Goal: Task Accomplishment & Management: Complete application form

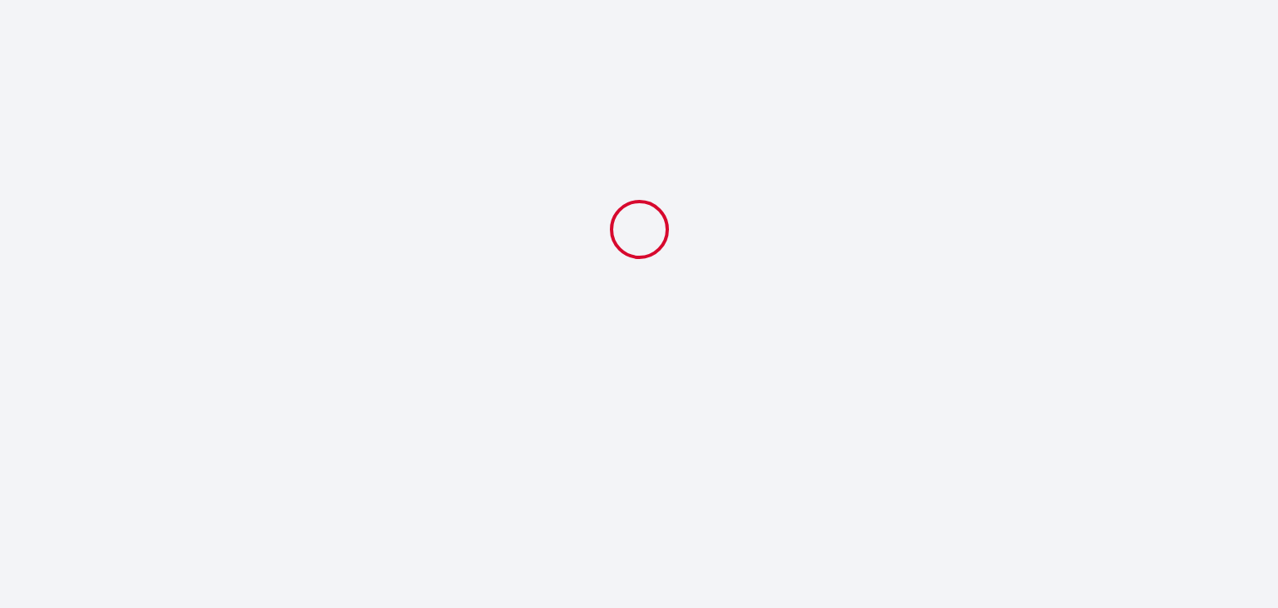
select select
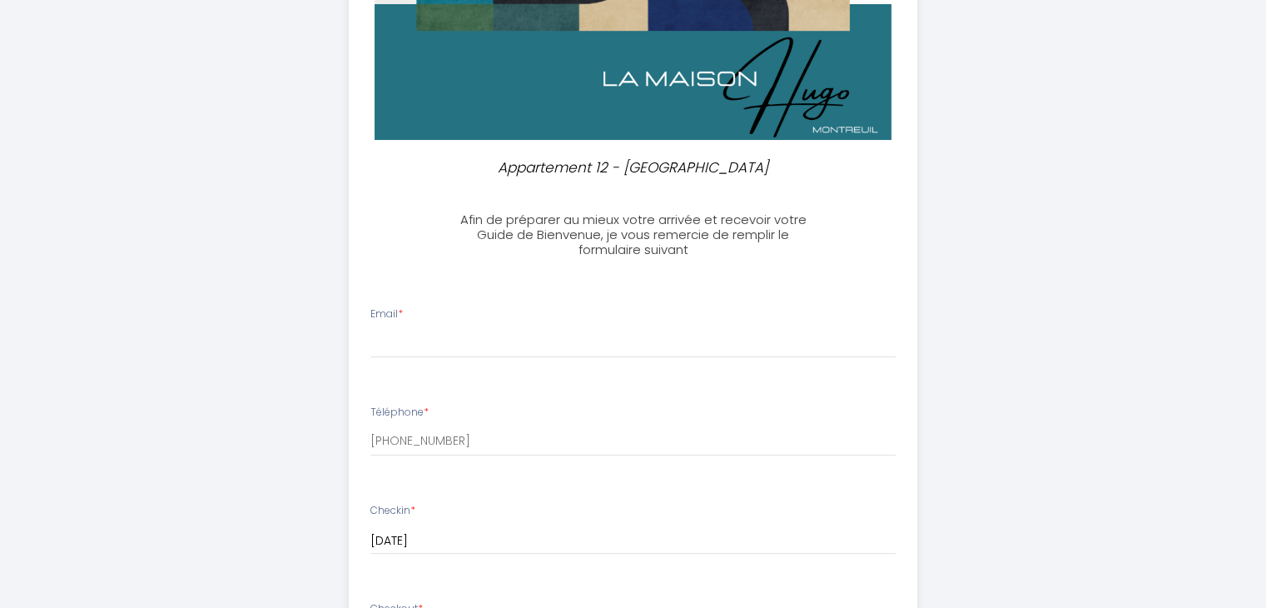
scroll to position [241, 0]
click at [472, 358] on li "Email *" at bounding box center [633, 339] width 567 height 88
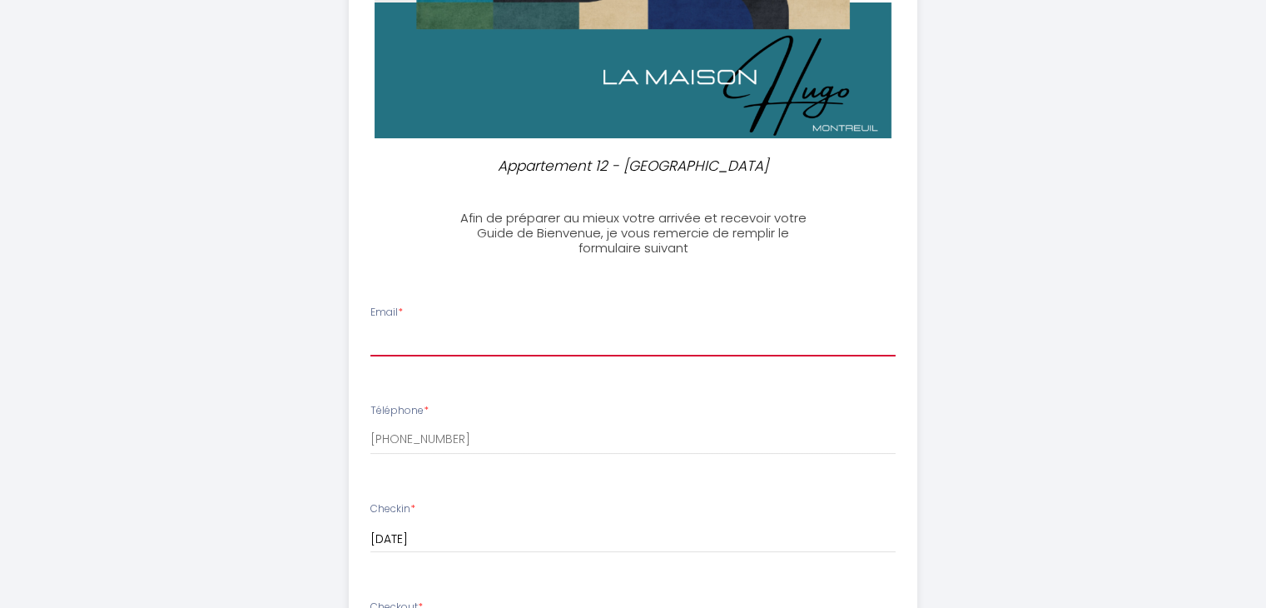
click at [473, 340] on input "Email *" at bounding box center [632, 341] width 525 height 30
type input "[PERSON_NAME][EMAIL_ADDRESS][DOMAIN_NAME]"
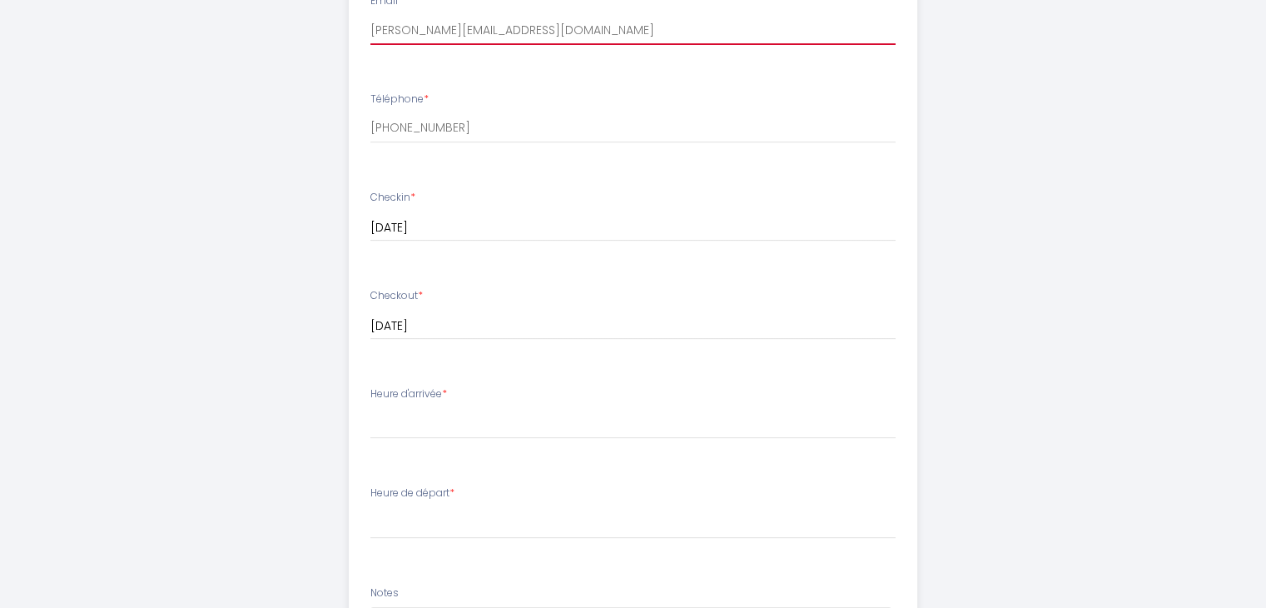
scroll to position [556, 0]
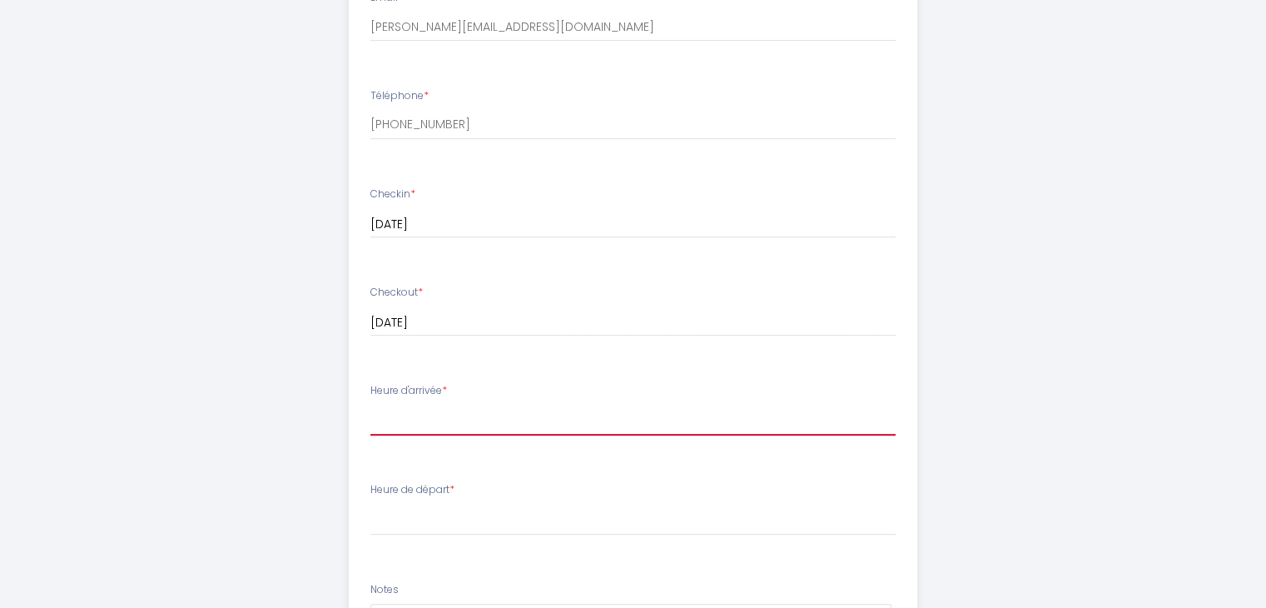
click at [478, 434] on select "15:00 15:30 16:00 16:30 17:00 17:30 18:00 18:30 19:00 19:30 20:00 20:30 21:00 2…" at bounding box center [632, 420] width 525 height 32
select select "22:00"
click at [370, 404] on select "15:00 15:30 16:00 16:30 17:00 17:30 18:00 18:30 19:00 19:30 20:00 20:30 21:00 2…" at bounding box center [632, 420] width 525 height 32
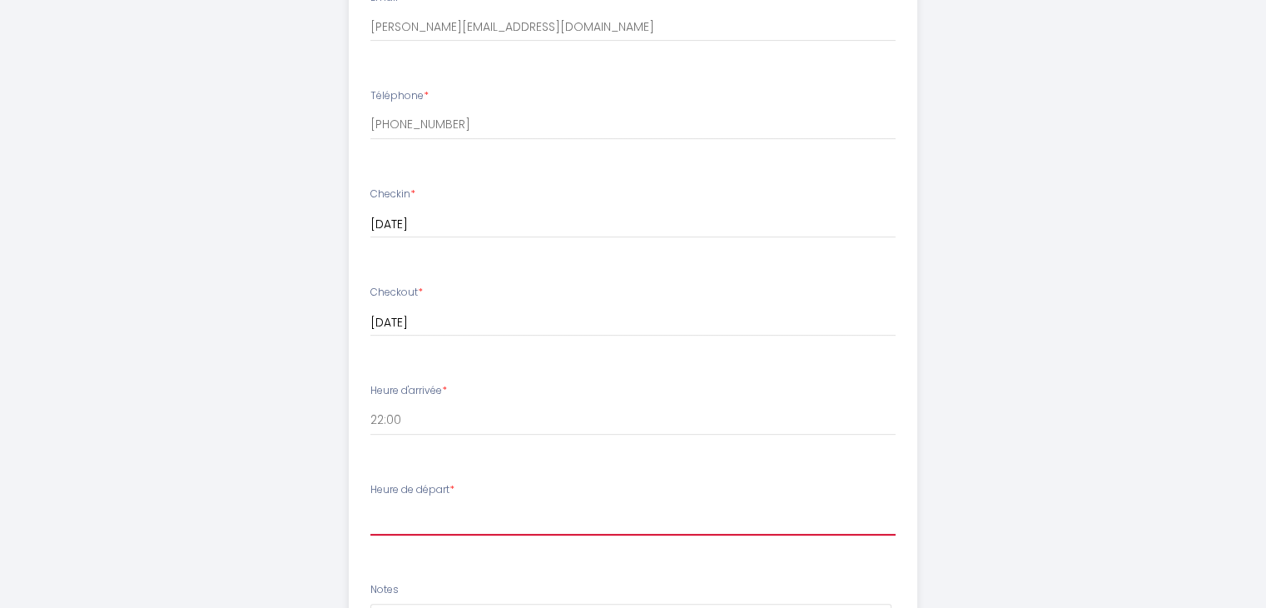
click at [451, 525] on select "00:00 00:30 01:00 01:30 02:00 02:30 03:00 03:30 04:00 04:30 05:00 05:30 06:00 0…" at bounding box center [632, 520] width 525 height 32
select select "11:00"
click at [370, 504] on select "00:00 00:30 01:00 01:30 02:00 02:30 03:00 03:30 04:00 04:30 05:00 05:30 06:00 0…" at bounding box center [632, 520] width 525 height 32
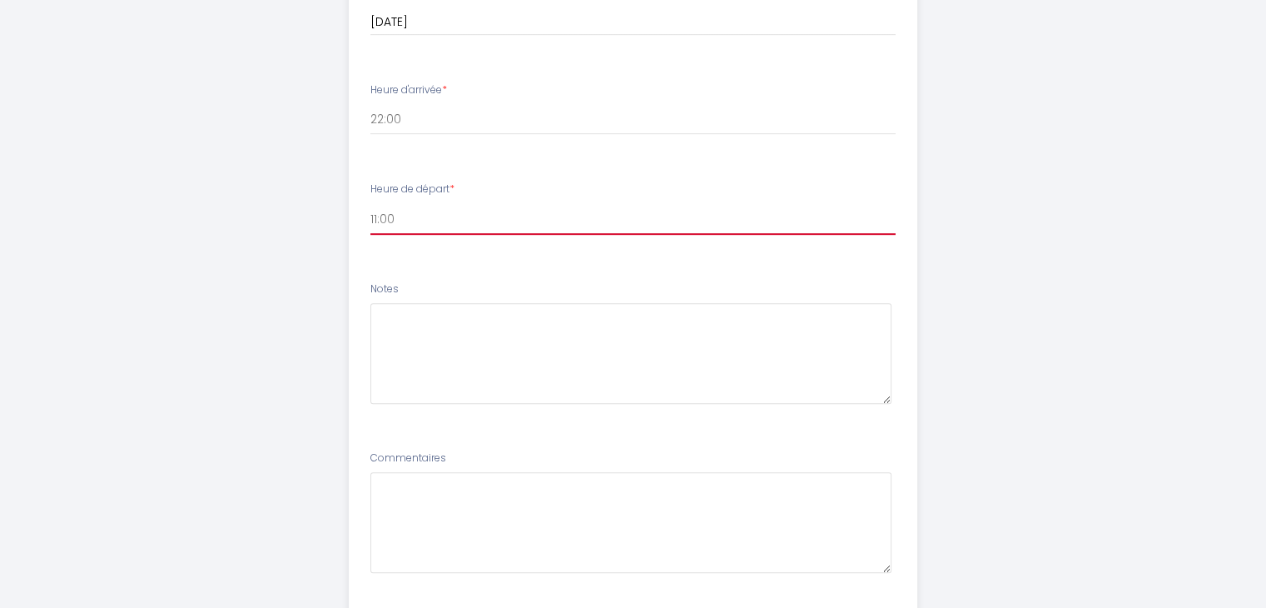
scroll to position [962, 0]
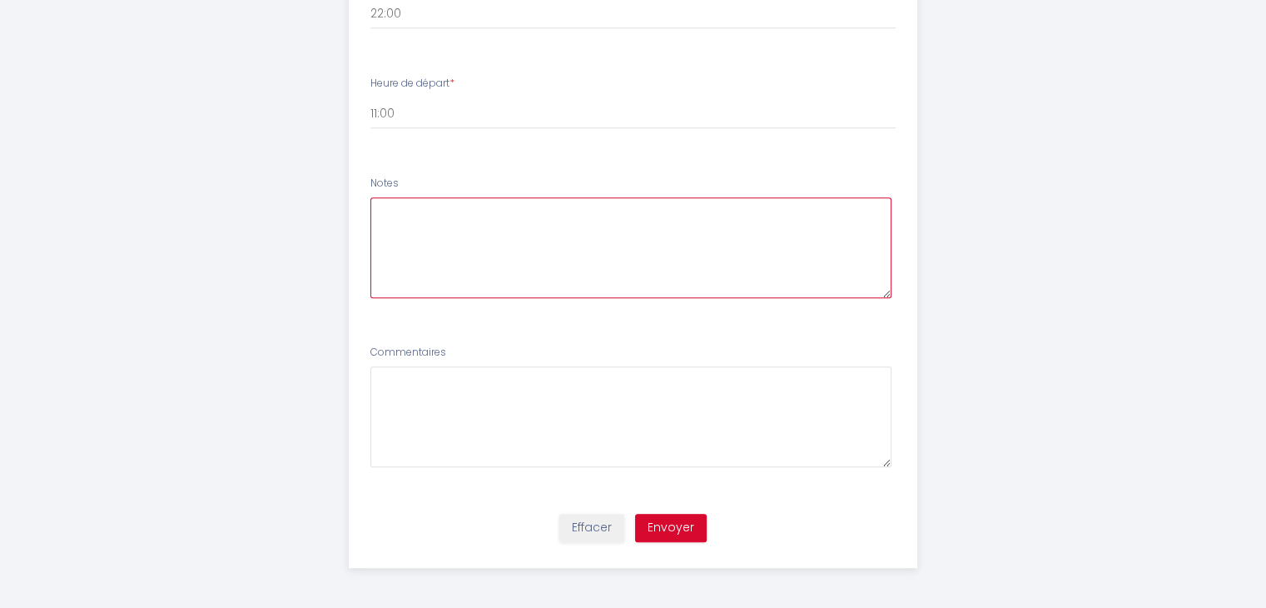
click at [459, 212] on textarea at bounding box center [630, 247] width 521 height 101
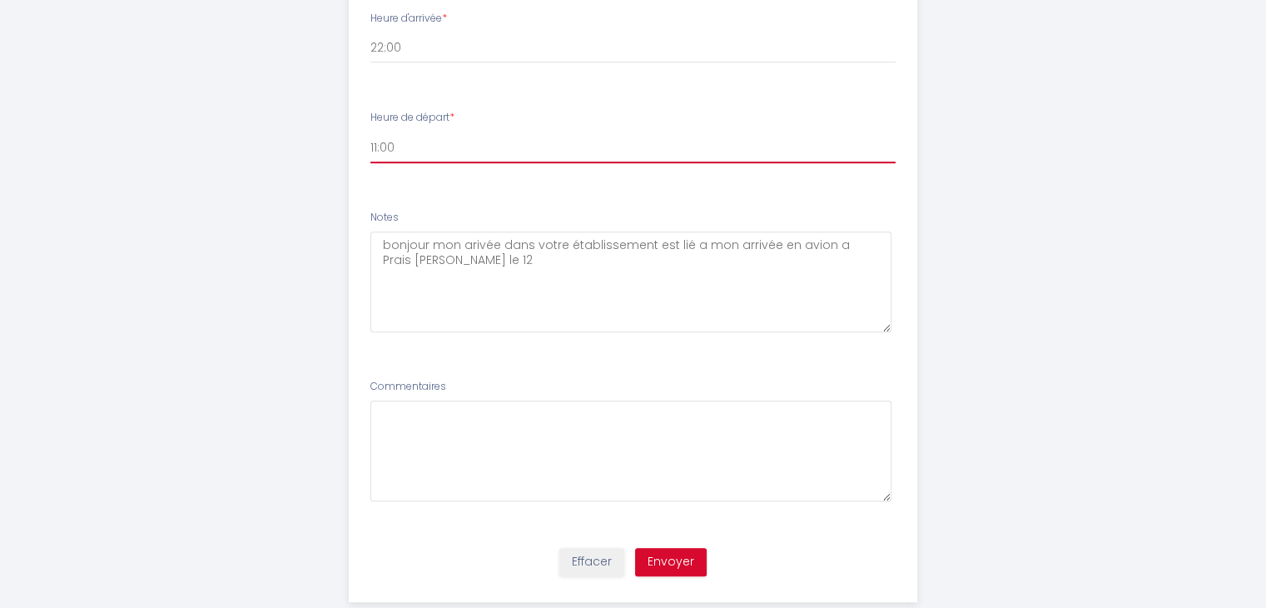
scroll to position [926, 0]
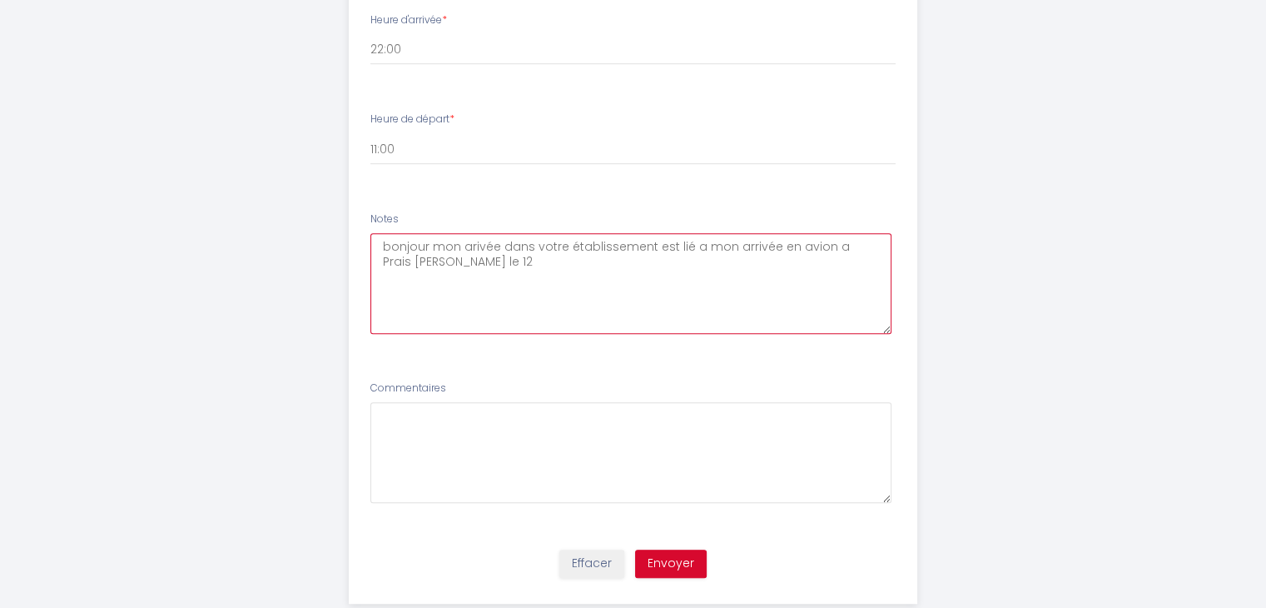
click at [524, 261] on textarea "bonjour mon arivée dans votre établissement est lié a mon arrivée en avion a Pr…" at bounding box center [630, 283] width 521 height 101
click at [526, 260] on textarea "bonjour mon arivée dans votre établissement est lié a mon arrivée en avion a Pr…" at bounding box center [630, 283] width 521 height 101
click at [0, 0] on div "aout" at bounding box center [0, 0] width 0 height 0
click at [475, 244] on textarea "bonjour mon arivée dans votre établissement est lié a mon arrivée en avion a Pr…" at bounding box center [630, 283] width 521 height 101
click at [0, 0] on span "arrivée" at bounding box center [0, 0] width 0 height 0
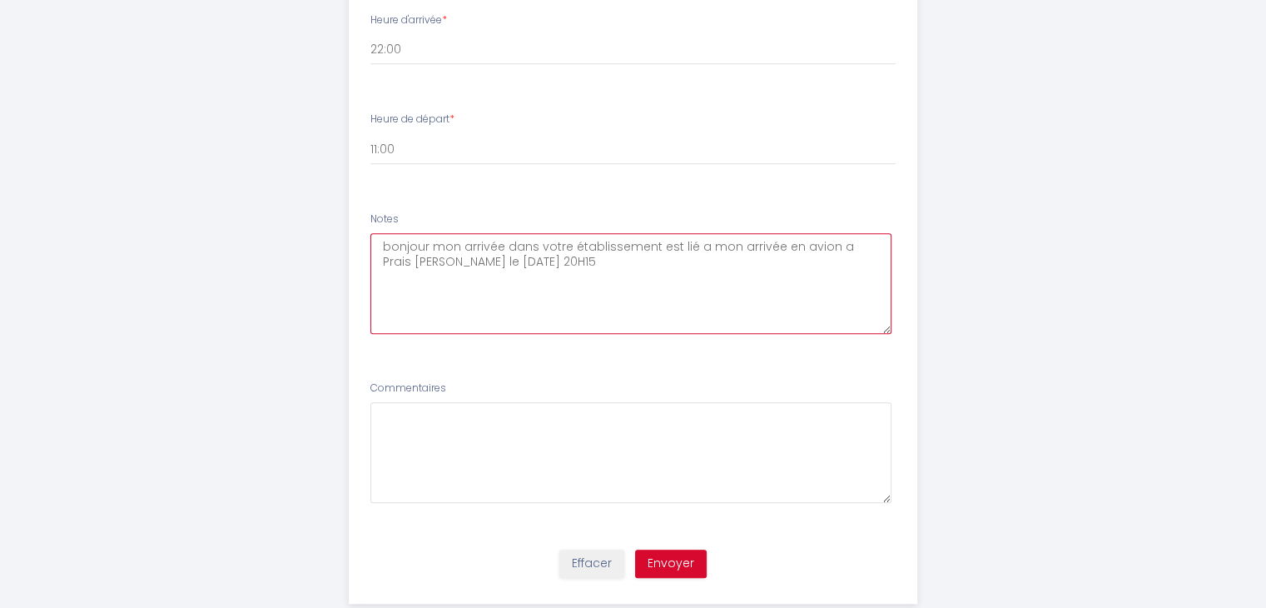
click at [686, 242] on textarea "bonjour mon arrivée dans votre établissement est lié a mon arrivée en avion a P…" at bounding box center [630, 283] width 521 height 101
click at [0, 0] on span "liée à" at bounding box center [0, 0] width 0 height 0
click at [863, 248] on textarea "bonjour mon arrivée dans votre établissement est liée à mon arrivée en avion a …" at bounding box center [630, 283] width 521 height 101
click at [0, 0] on span "à [GEOGRAPHIC_DATA]" at bounding box center [0, 0] width 0 height 0
click at [452, 263] on textarea "bonjour mon arrivée dans votre établissement est liée à mon arrivée en avion à …" at bounding box center [630, 283] width 521 height 101
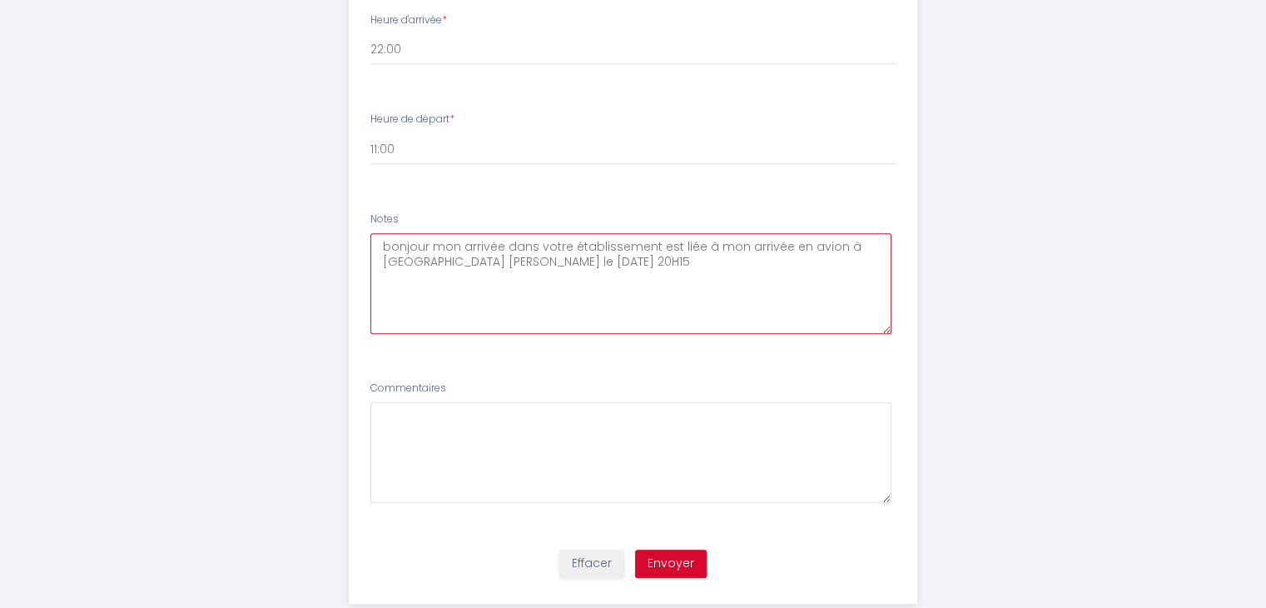
click at [0, 0] on span "Gaulle" at bounding box center [0, 0] width 0 height 0
click at [577, 261] on textarea "bonjour mon arrivée dans votre établissement est liée à mon arrivée en avion à …" at bounding box center [630, 283] width 521 height 101
click at [0, 0] on span "à 20 h 15." at bounding box center [0, 0] width 0 height 0
click at [398, 238] on textarea "bonjour mon arrivée dans votre établissement est liée à mon arrivée en avion à …" at bounding box center [630, 283] width 521 height 101
click at [0, 0] on span "Bonjour," at bounding box center [0, 0] width 0 height 0
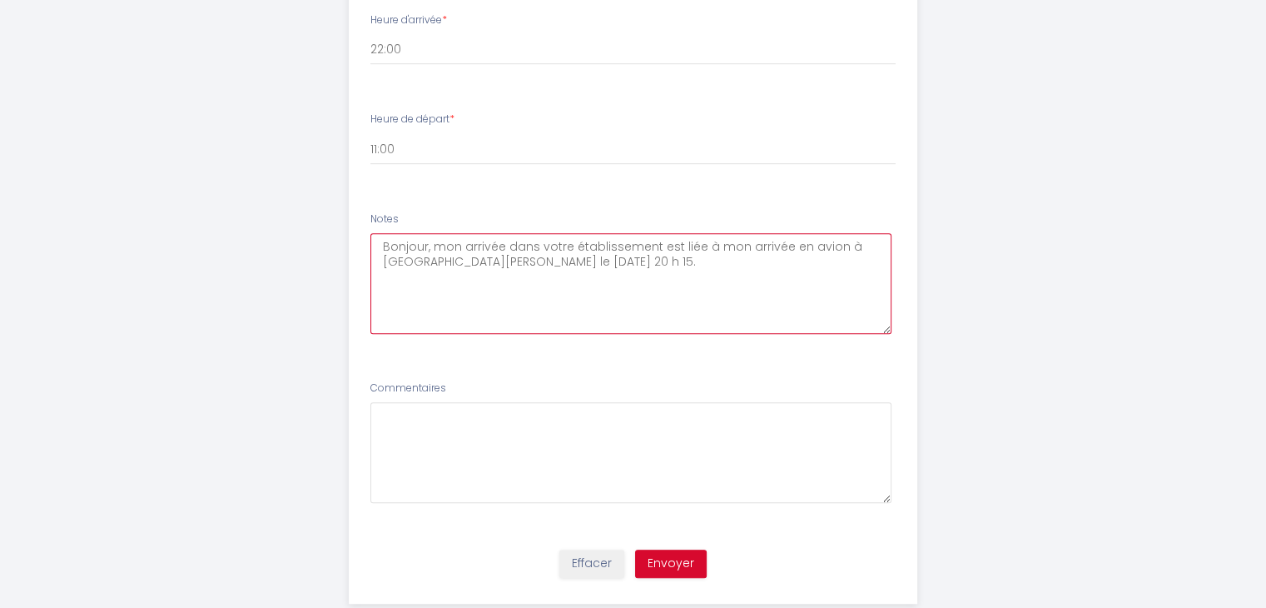
click at [454, 246] on textarea "Bonjour, mon arrivée dans votre établissement est liée à mon arrivée en avion à…" at bounding box center [630, 283] width 521 height 101
click at [680, 277] on textarea "Bonjour, mon arrivée dans votre établissement est liée à mon arrivée en avion à…" at bounding box center [630, 283] width 521 height 101
click at [759, 264] on textarea "Bonjour, mon arrivée dans votre établissement est liée à mon arrivée en avion à…" at bounding box center [630, 283] width 521 height 101
click at [759, 259] on textarea "Bonjour, mon arrivée dans votre établissement est liée à mon arrivée en avion à…" at bounding box center [630, 283] width 521 height 101
click at [0, 0] on span "UU971" at bounding box center [0, 0] width 0 height 0
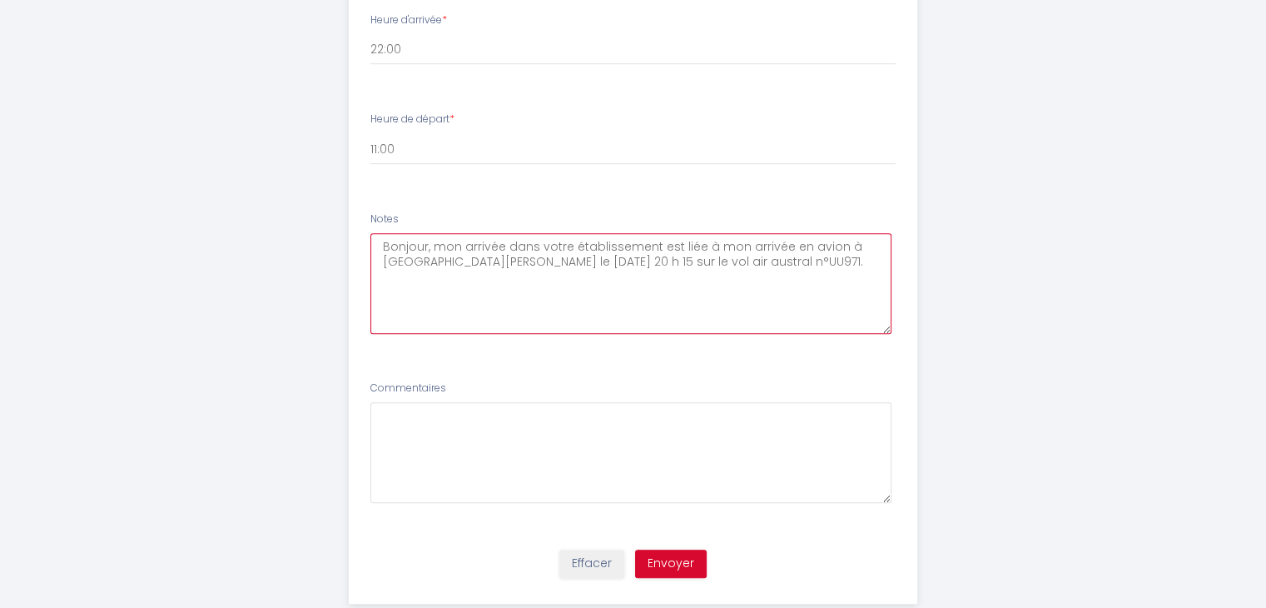
click at [0, 0] on span "Air Austral nᵒ" at bounding box center [0, 0] width 0 height 0
click at [407, 259] on textarea "Bonjour, mon arrivée dans votre établissement est liée à mon arrivée en avion à…" at bounding box center [630, 283] width 521 height 101
click at [0, 0] on span "-[PERSON_NAME]" at bounding box center [0, 0] width 0 height 0
type textarea "Bonjour, mon arrivée dans votre établissement est liée à mon arrivée en avion à…"
click at [682, 566] on button "Envoyer" at bounding box center [671, 563] width 72 height 28
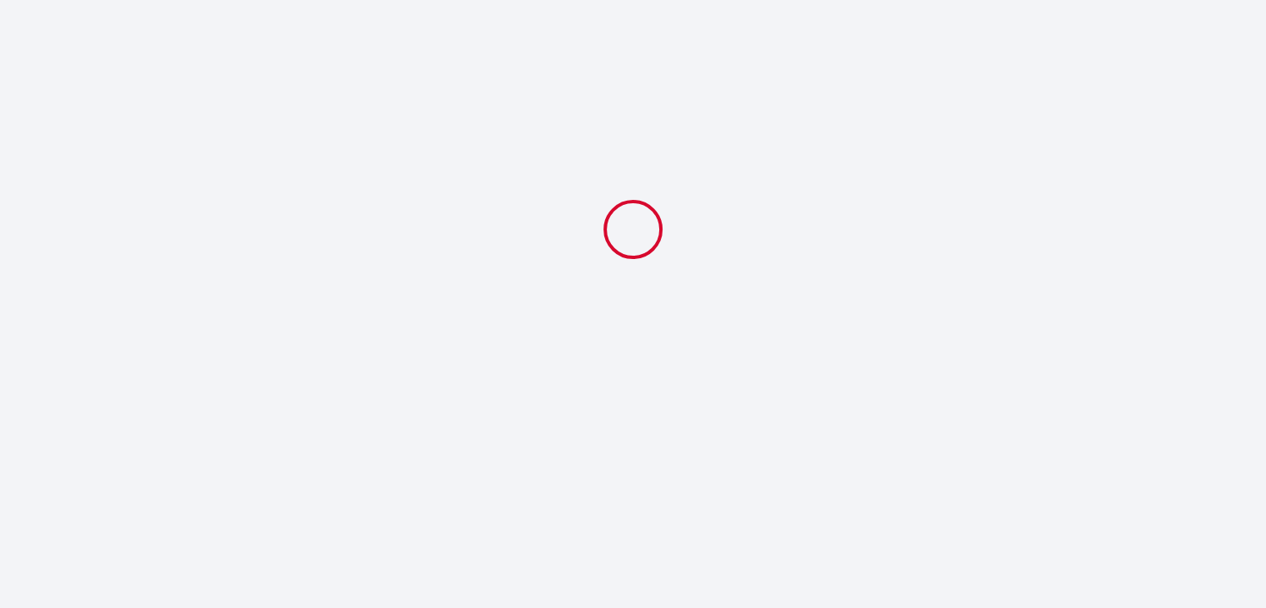
scroll to position [0, 0]
select select "22:00"
select select "11:00"
